Goal: Task Accomplishment & Management: Manage account settings

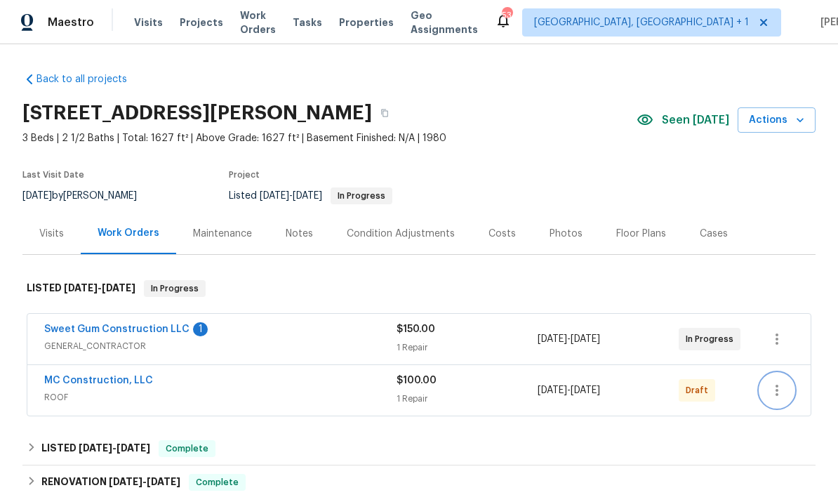
click at [763, 388] on button "button" at bounding box center [777, 391] width 34 height 34
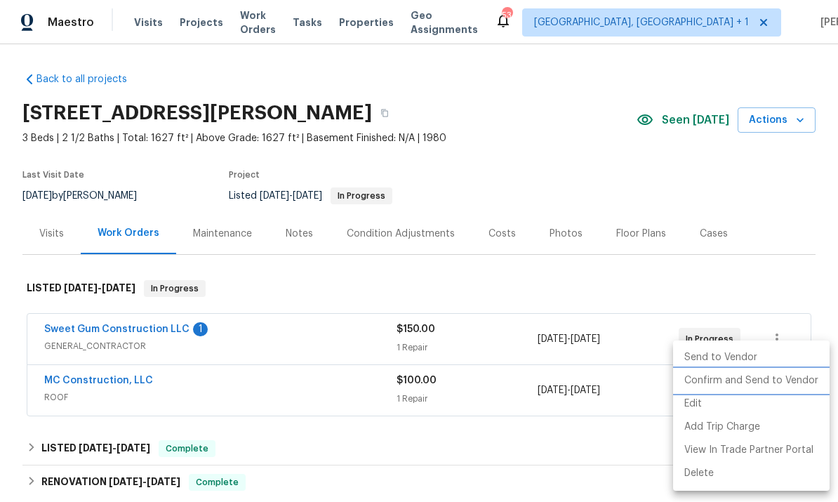
click at [756, 389] on li "Confirm and Send to Vendor" at bounding box center [751, 380] width 157 height 23
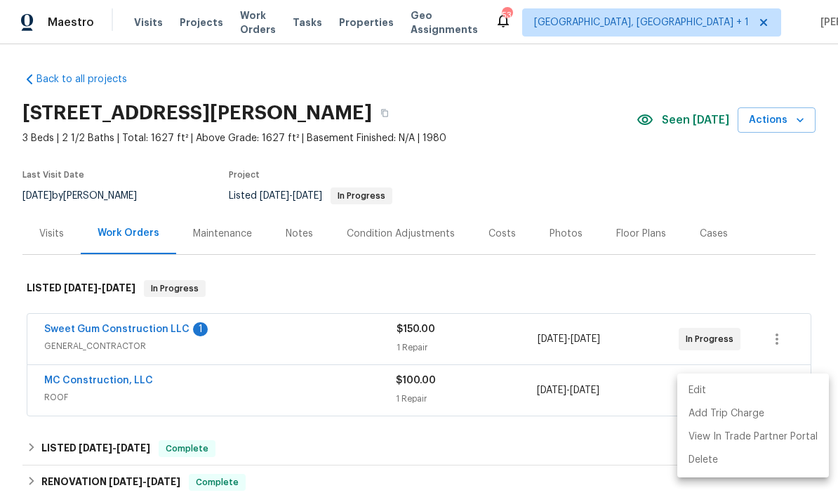
click at [609, 445] on div at bounding box center [419, 251] width 838 height 502
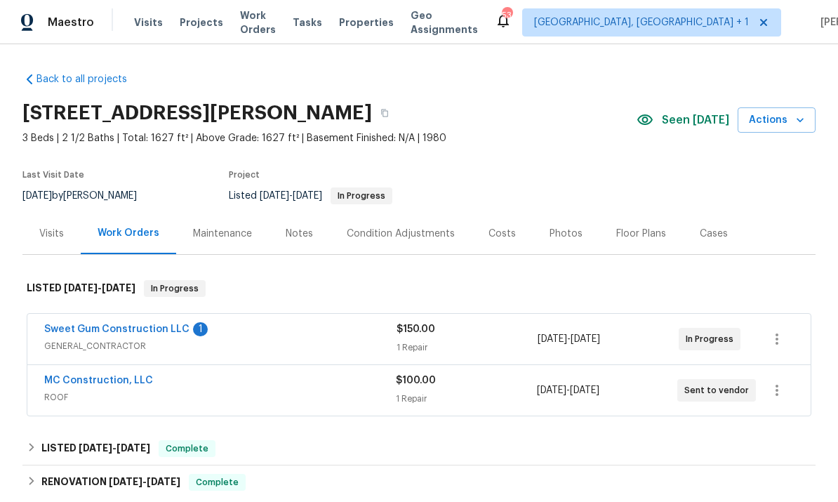
click at [133, 333] on link "Sweet Gum Construction LLC" at bounding box center [116, 329] width 145 height 10
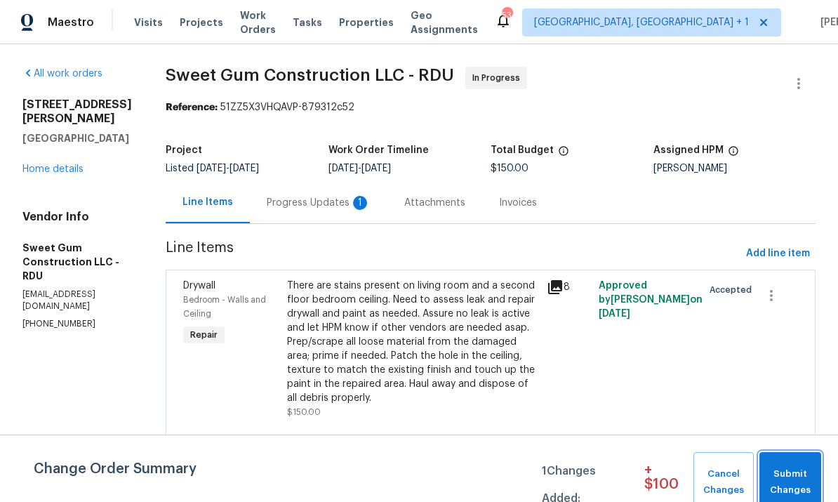
click at [786, 479] on span "Submit Changes" at bounding box center [791, 482] width 48 height 32
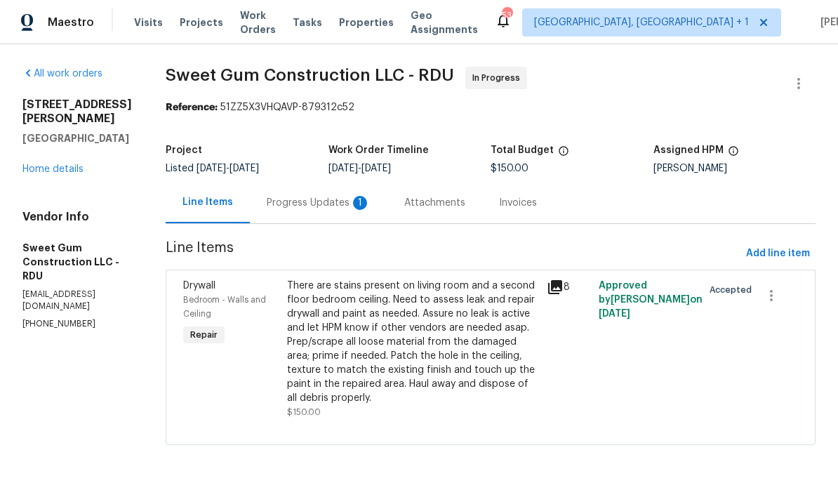
click at [357, 196] on div "Progress Updates 1" at bounding box center [319, 203] width 104 height 14
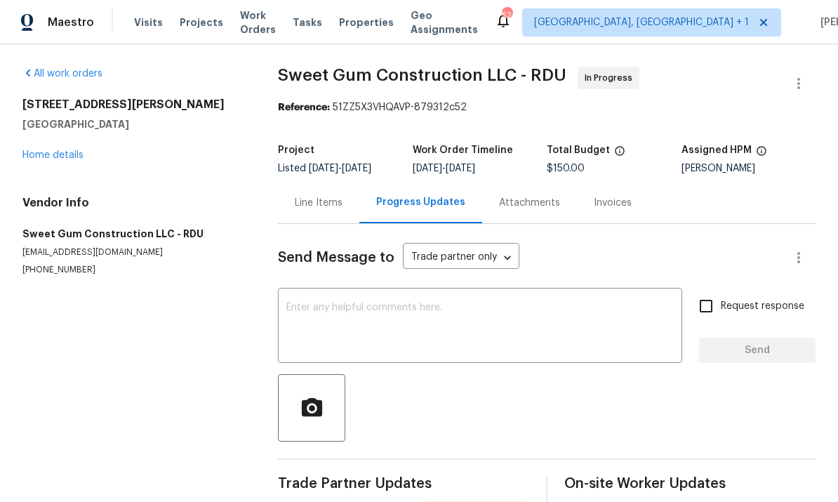
click at [80, 158] on link "Home details" at bounding box center [52, 155] width 61 height 10
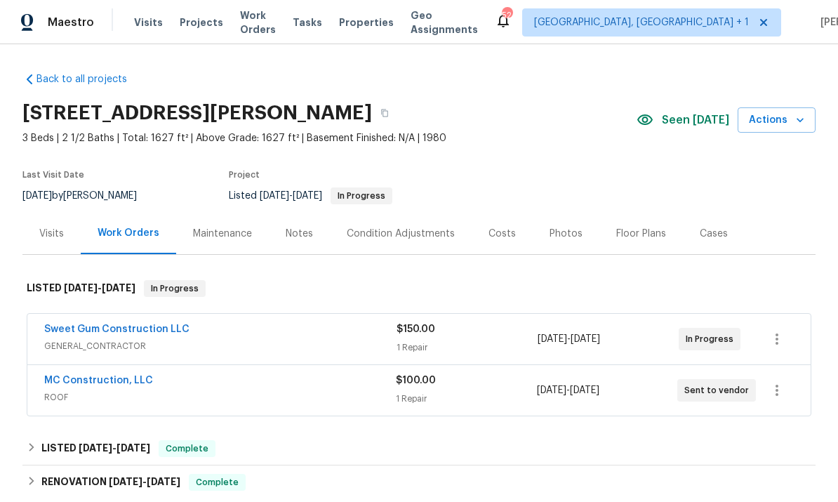
click at [297, 239] on div "Notes" at bounding box center [299, 234] width 27 height 14
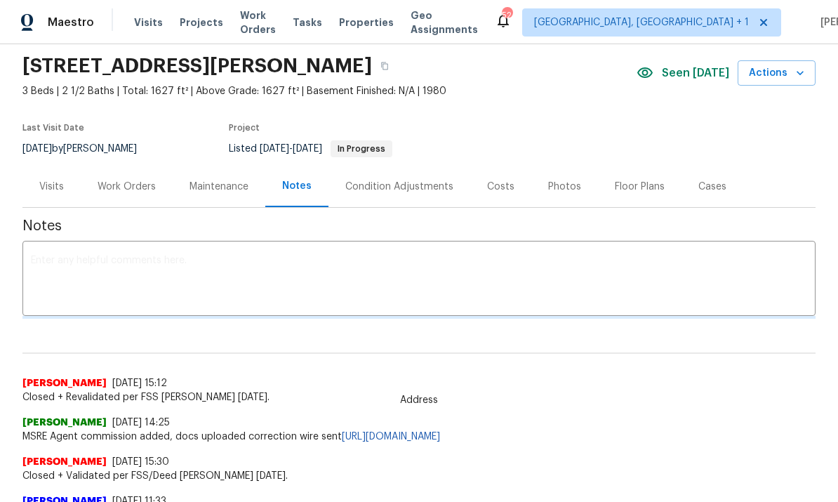
scroll to position [46, 0]
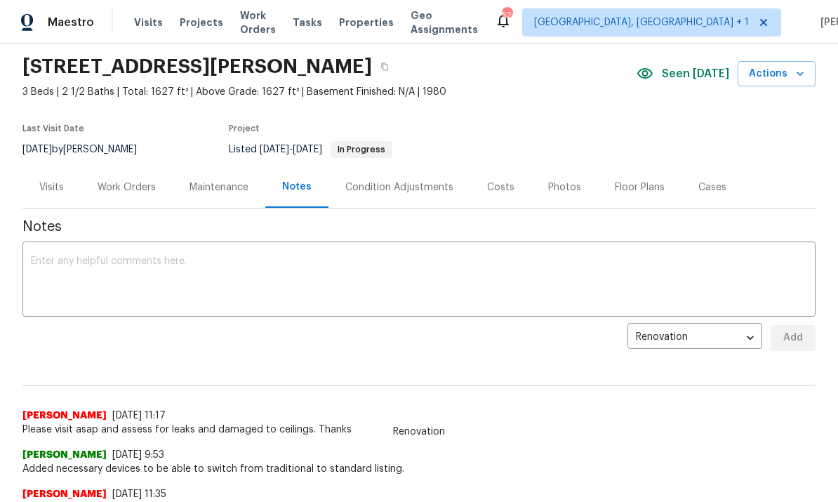
click at [70, 256] on textarea at bounding box center [419, 280] width 777 height 49
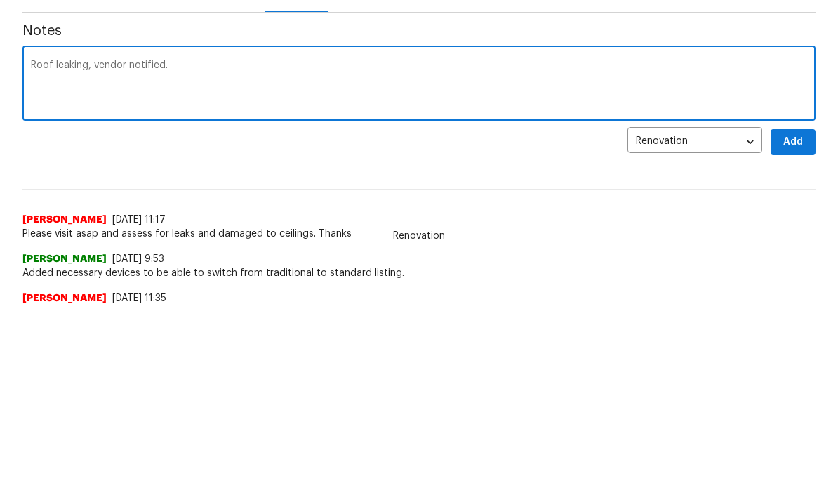
type textarea "Roof leaking, vendor notified."
click at [800, 329] on span "Add" at bounding box center [793, 338] width 22 height 18
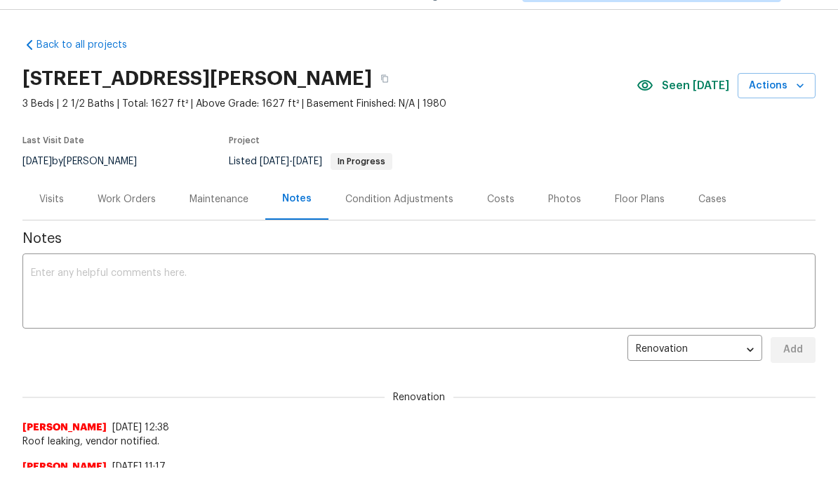
scroll to position [0, 0]
